Goal: Task Accomplishment & Management: Manage account settings

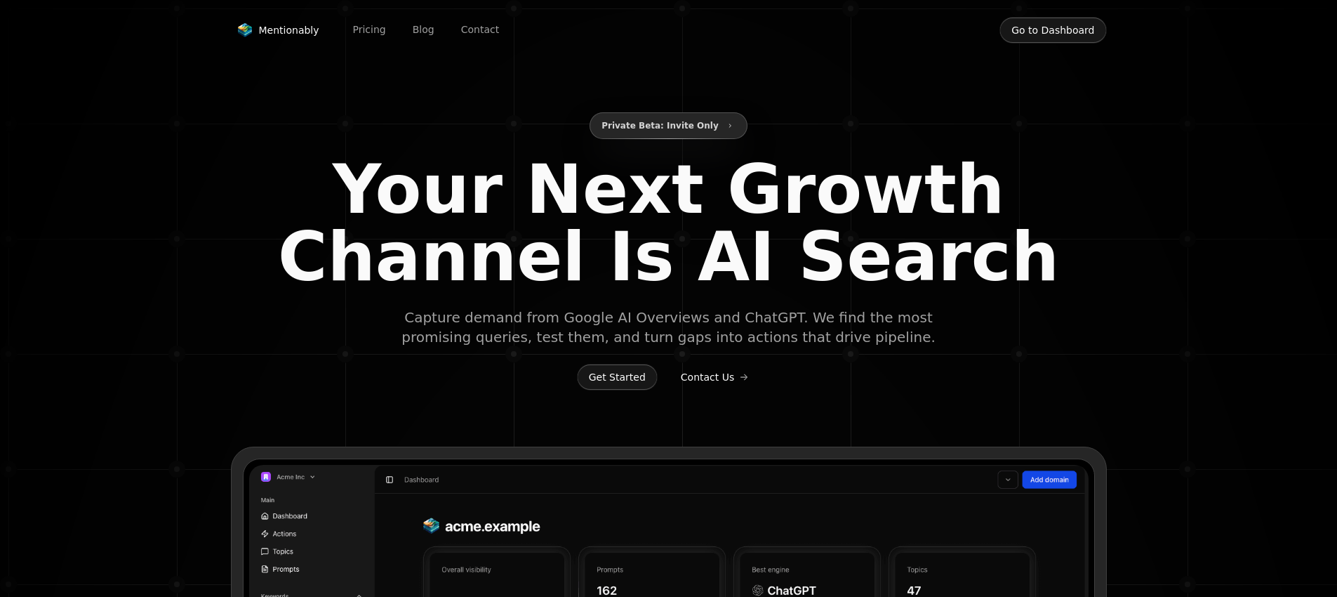
type input "**********"
click at [1023, 32] on button "Go to Dashboard" at bounding box center [1052, 30] width 107 height 27
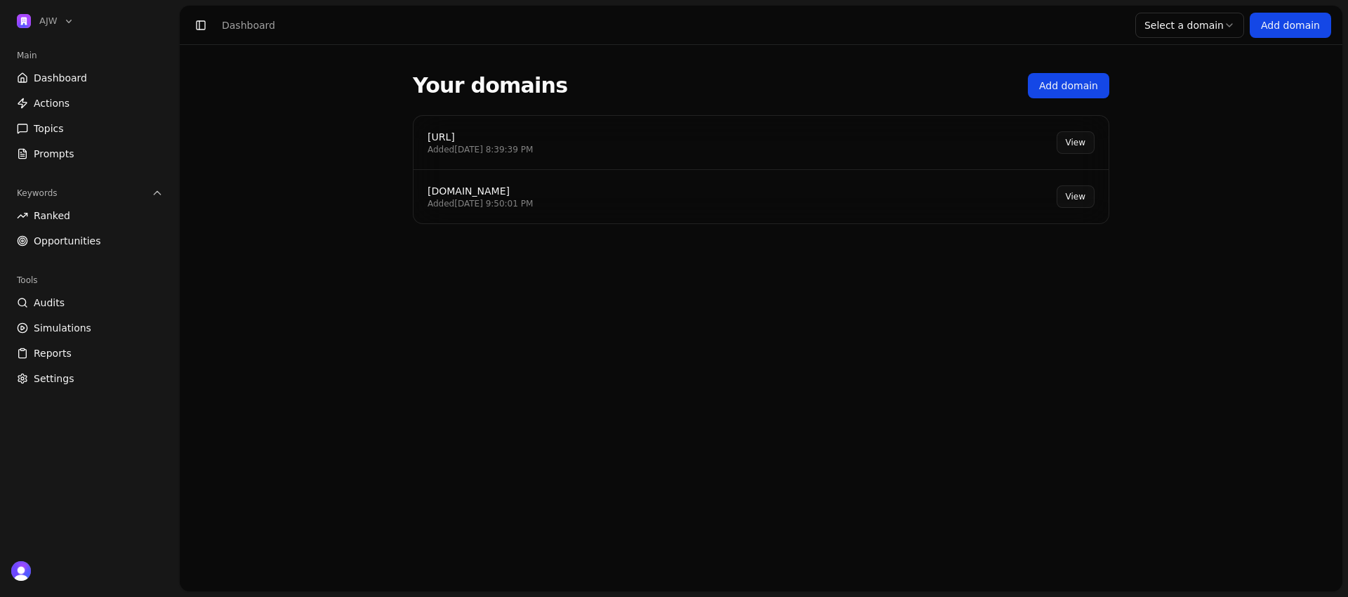
click at [532, 206] on div "Added [DATE] 9:50:01 PM" at bounding box center [479, 203] width 105 height 11
click at [1087, 192] on link "View" at bounding box center [1075, 196] width 38 height 22
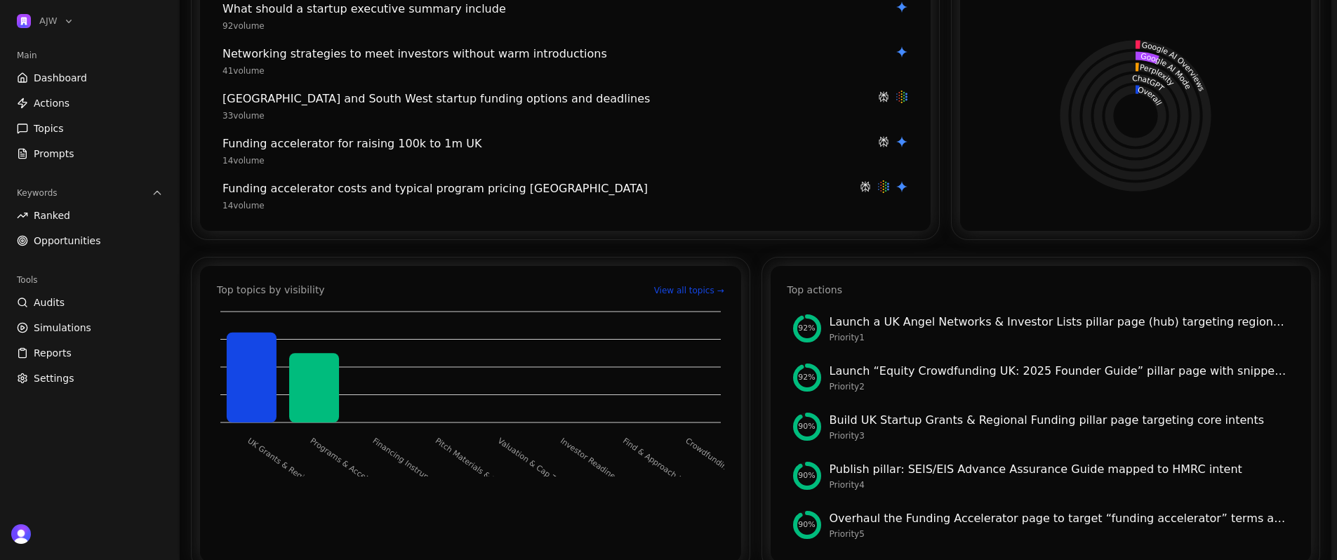
scroll to position [296, 0]
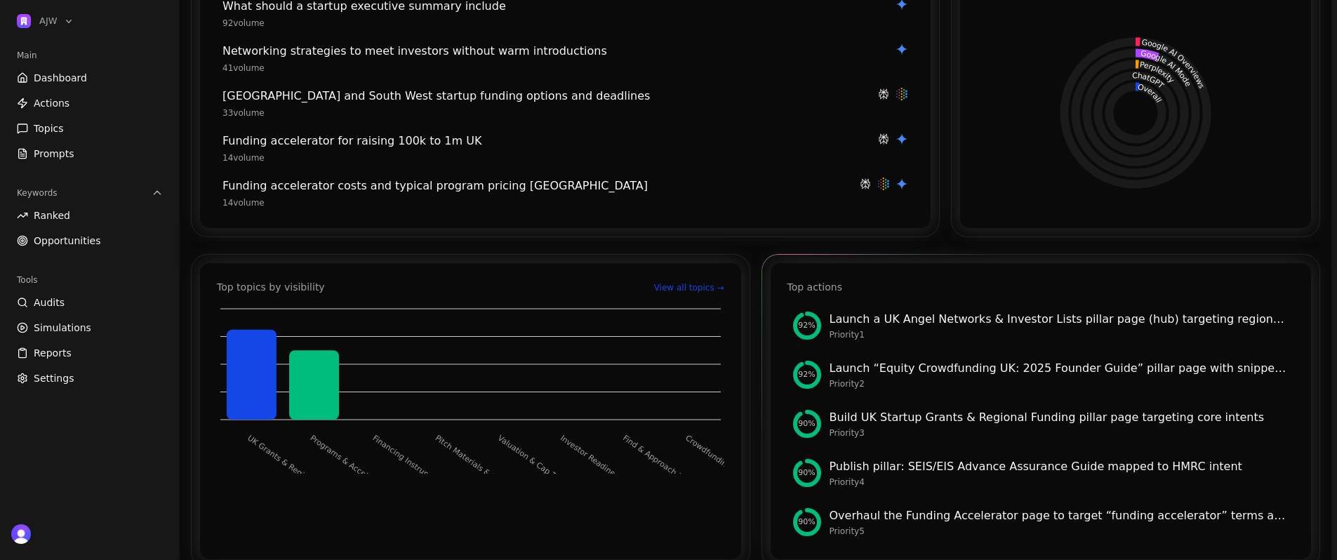
click at [907, 321] on div "Launch a UK Angel Networks & Investor Lists pillar page (hub) targeting regiona…" at bounding box center [1060, 319] width 460 height 17
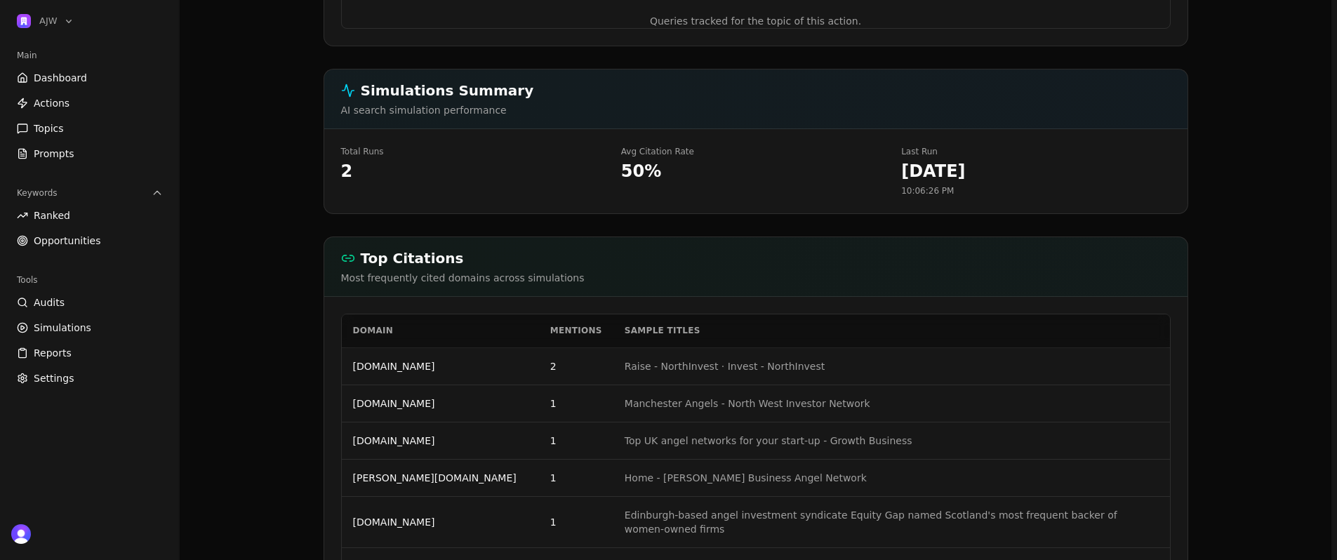
scroll to position [808, 0]
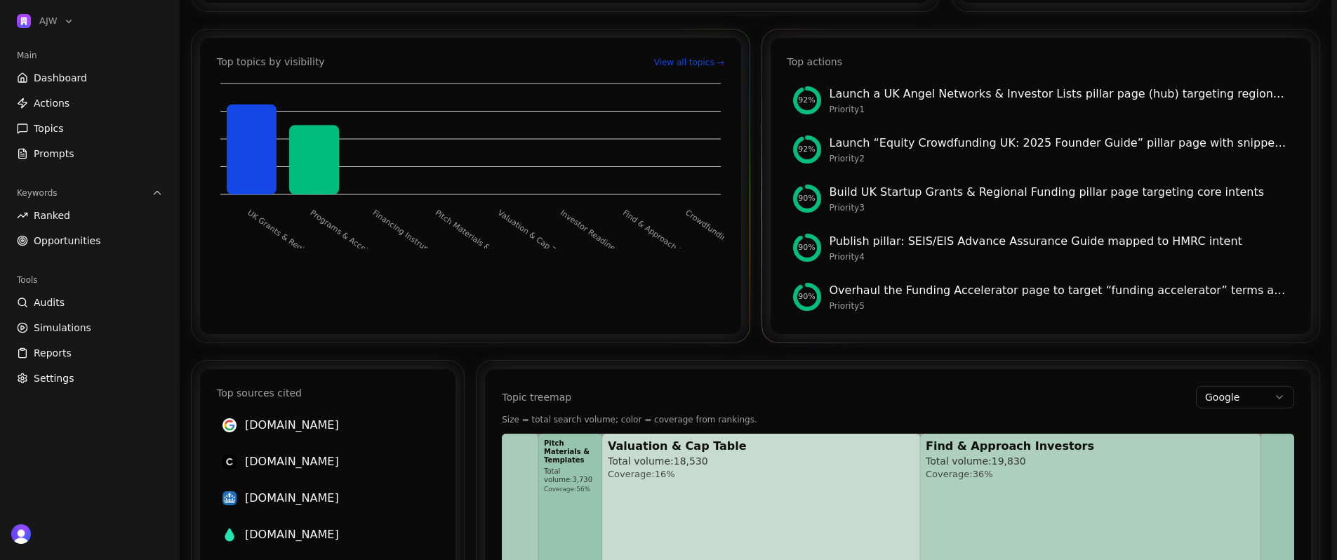
scroll to position [518, 0]
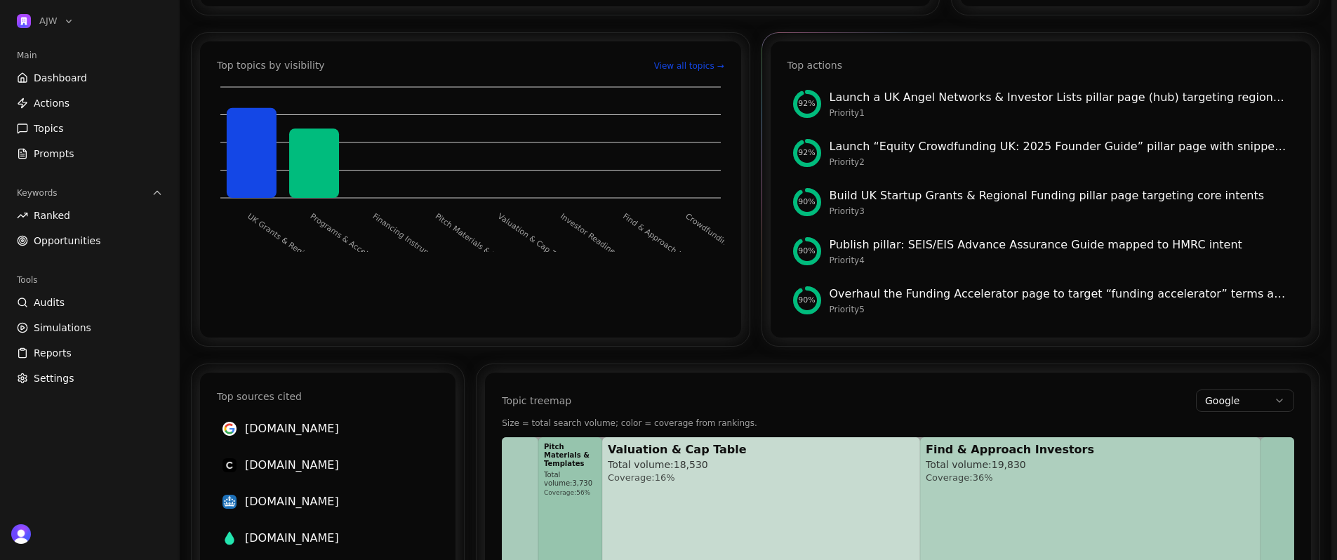
click at [900, 147] on div "Launch “Equity Crowdfunding UK: 2025 Founder Guide” pillar page with snippet an…" at bounding box center [1060, 146] width 460 height 17
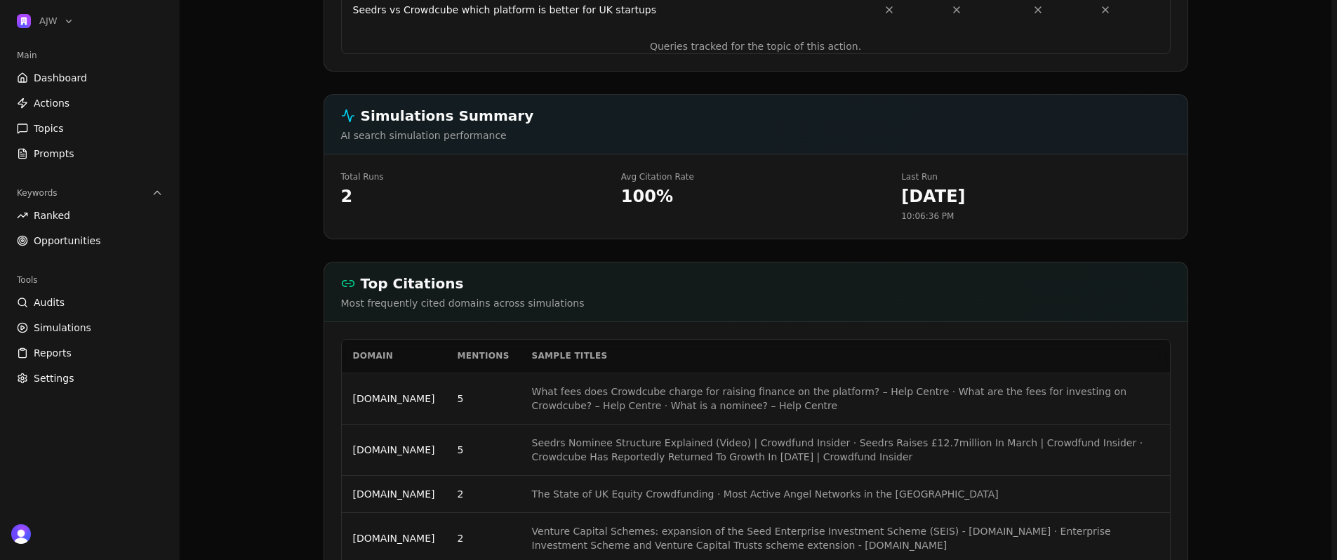
scroll to position [809, 0]
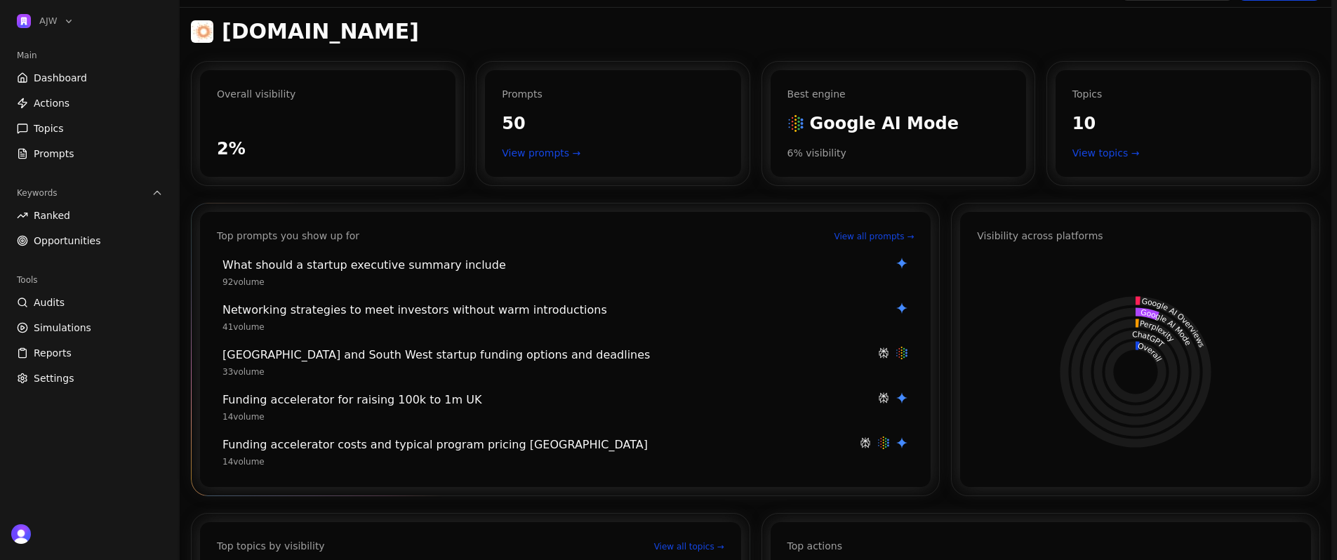
scroll to position [48, 0]
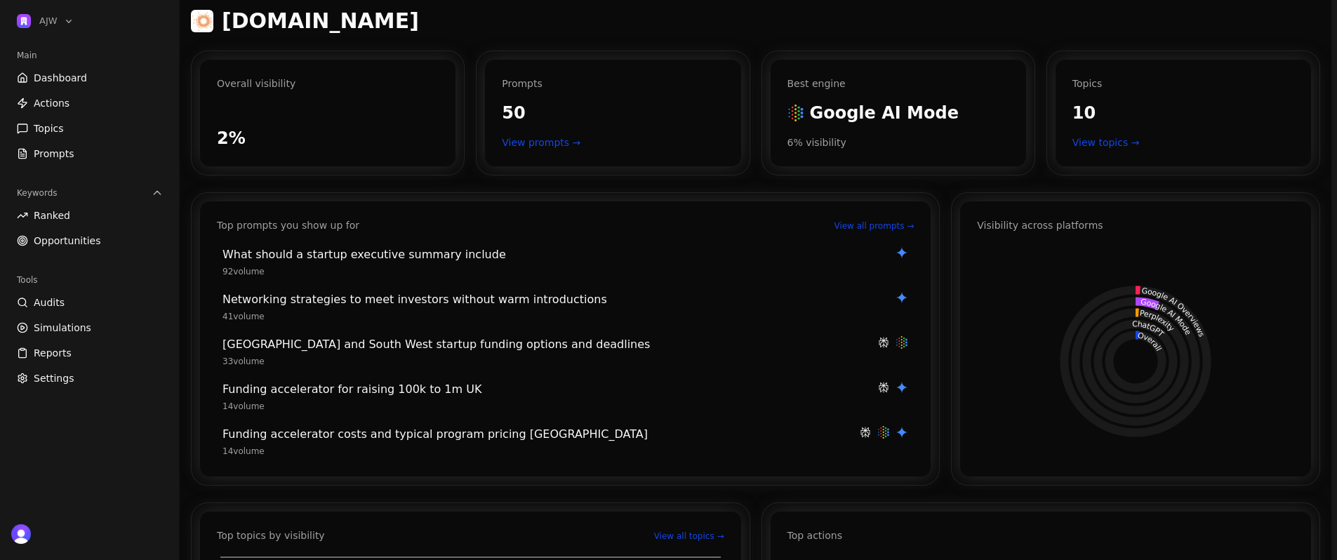
click at [58, 106] on span "Actions" at bounding box center [52, 103] width 36 height 14
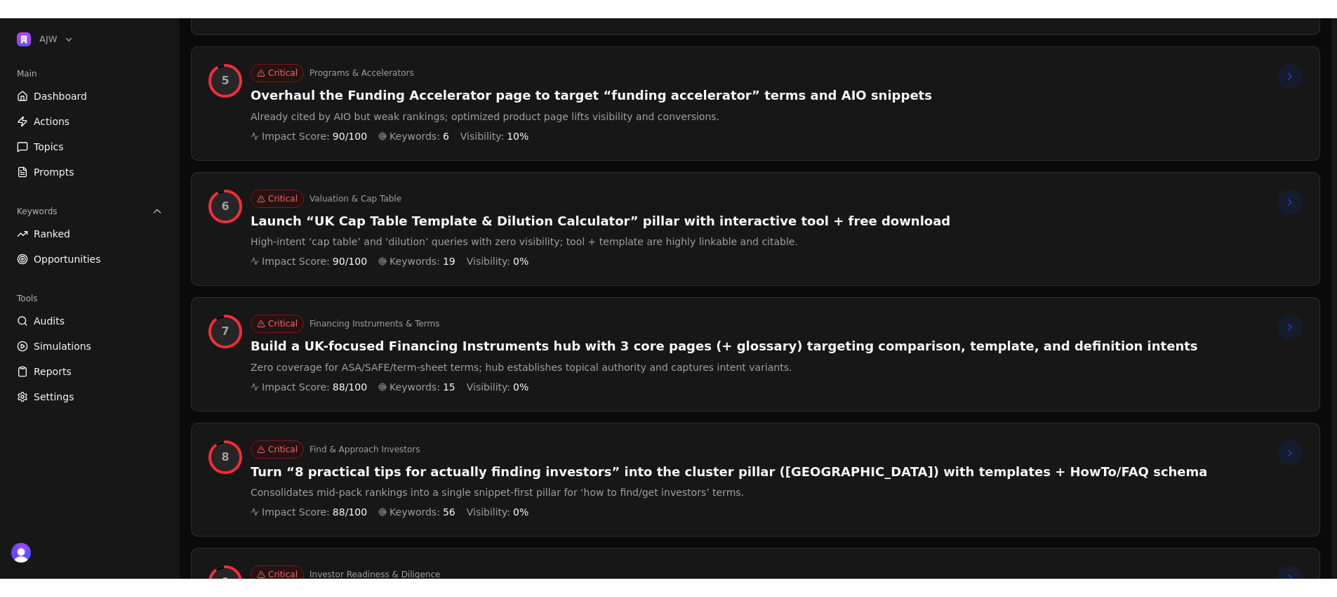
scroll to position [750, 0]
